Goal: Transaction & Acquisition: Purchase product/service

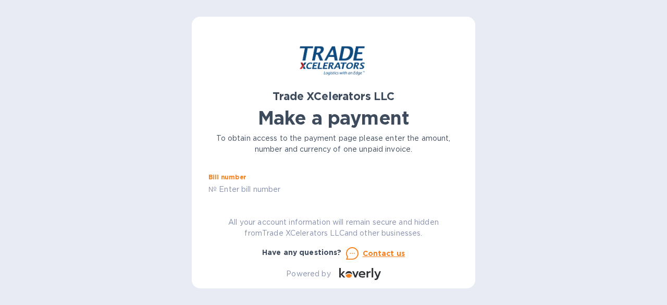
click at [237, 187] on input "text" at bounding box center [338, 190] width 242 height 16
click at [249, 192] on input "text" at bounding box center [338, 190] width 242 height 16
click at [223, 193] on input "text" at bounding box center [338, 190] width 242 height 16
paste input "TXC-7506329-6"
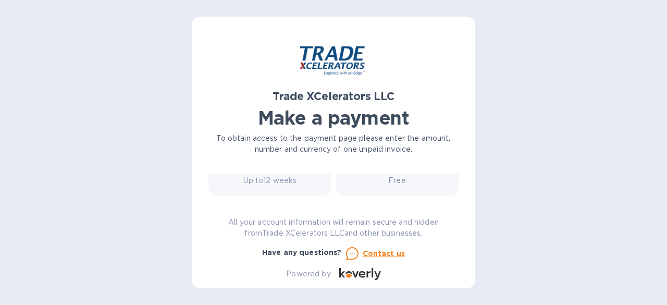
scroll to position [255, 0]
type input "TXC-7506329-6"
click at [415, 118] on h1 "Make a payment" at bounding box center [333, 118] width 250 height 22
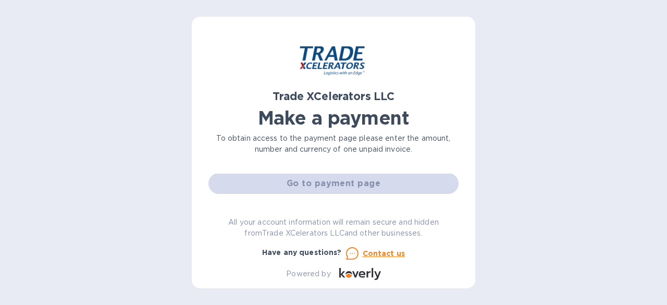
click at [357, 179] on div "Go to payment page" at bounding box center [333, 183] width 254 height 25
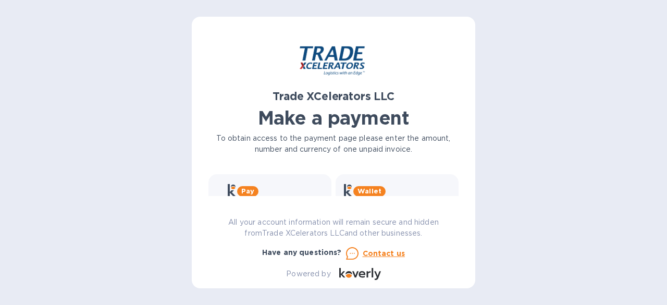
scroll to position [225, 0]
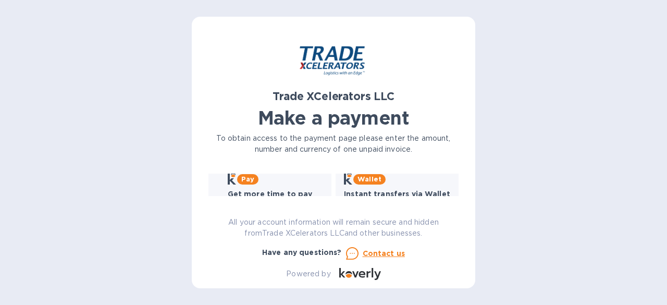
click at [365, 175] on b "Wallet" at bounding box center [369, 179] width 24 height 8
click at [256, 182] on div "Pay" at bounding box center [247, 179] width 21 height 10
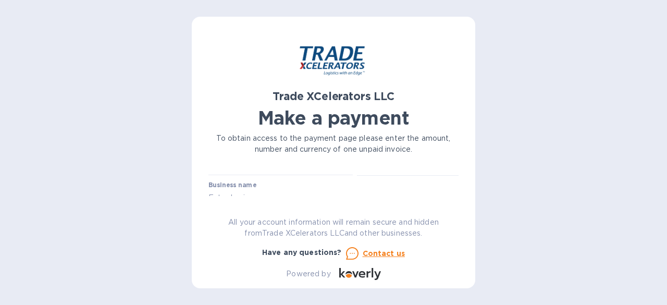
scroll to position [0, 0]
click at [374, 144] on p "To obtain access to the payment page please enter the amount, number and curren…" at bounding box center [333, 144] width 250 height 22
click at [377, 255] on u "Contact us" at bounding box center [383, 253] width 43 height 8
drag, startPoint x: 324, startPoint y: 179, endPoint x: 324, endPoint y: 189, distance: 9.9
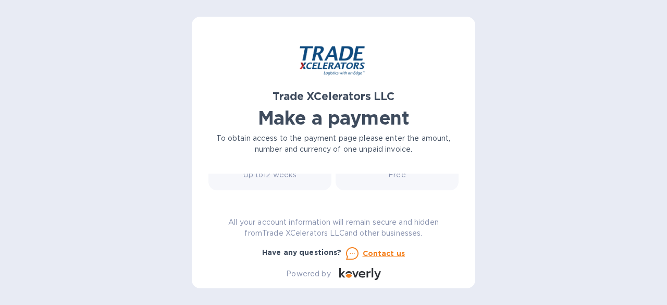
click at [324, 189] on div "Pay Get more time to pay Up to 12 weeks" at bounding box center [269, 161] width 123 height 58
drag, startPoint x: 315, startPoint y: 182, endPoint x: 369, endPoint y: 173, distance: 54.8
click at [336, 181] on div "Bank transfer (for US banks) Free Credit card and more... Pay Get more time to …" at bounding box center [333, 129] width 254 height 125
drag, startPoint x: 415, startPoint y: 178, endPoint x: 419, endPoint y: 182, distance: 5.9
click at [418, 182] on div "Wallet Instant transfers via Wallet Free" at bounding box center [396, 161] width 123 height 58
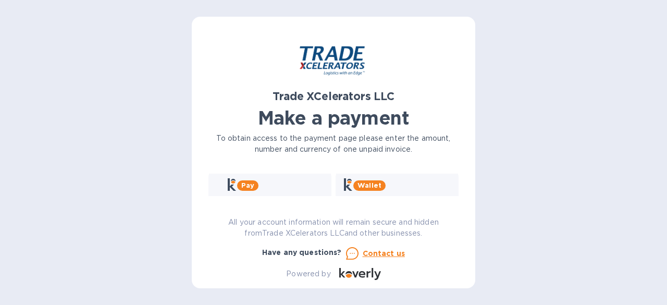
scroll to position [176, 0]
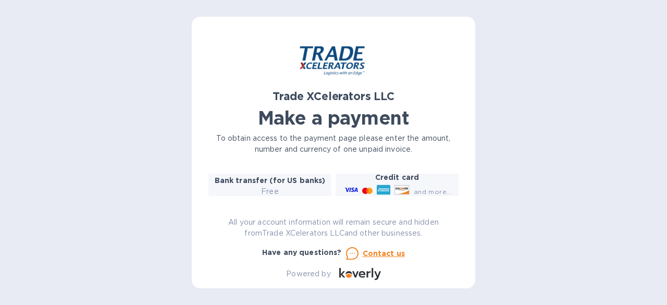
click at [347, 189] on icon at bounding box center [351, 190] width 14 height 14
click at [394, 186] on icon at bounding box center [401, 189] width 14 height 9
